Goal: Navigation & Orientation: Go to known website

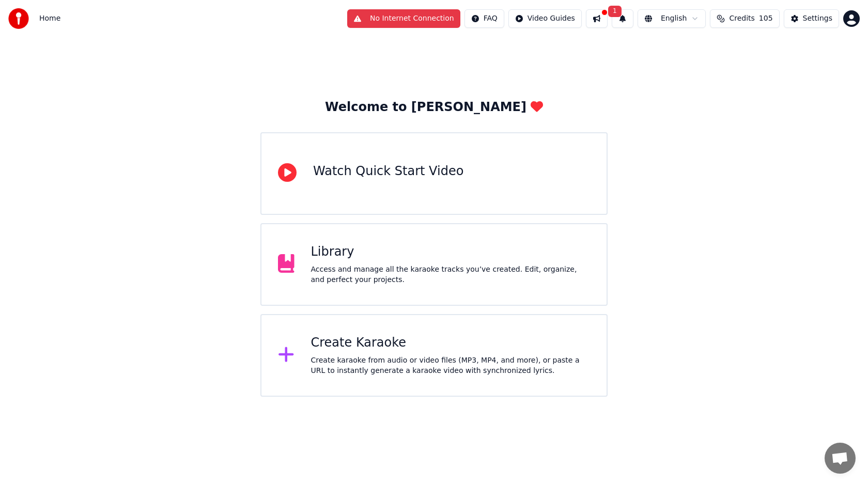
click at [414, 20] on button "No Internet Connection" at bounding box center [403, 18] width 113 height 19
click at [452, 24] on button "No Internet Connection" at bounding box center [403, 18] width 113 height 19
